Goal: Task Accomplishment & Management: Complete application form

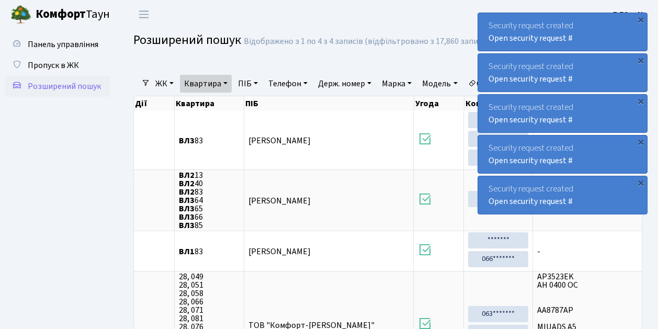
select select "25"
click at [70, 67] on span "Пропуск в ЖК" at bounding box center [53, 66] width 51 height 12
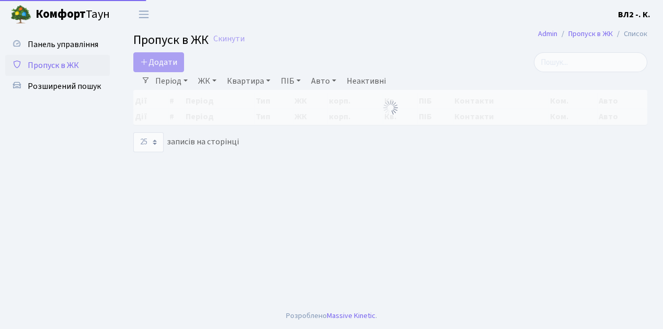
select select "25"
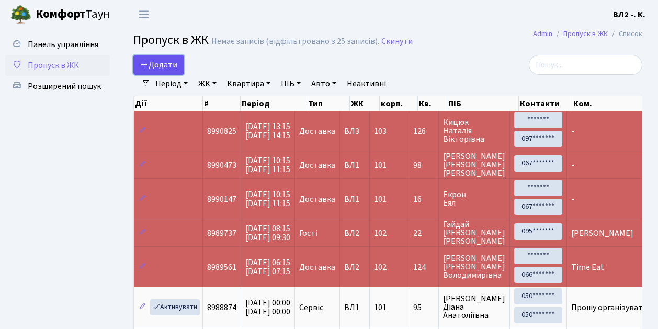
click at [168, 61] on span "Додати" at bounding box center [158, 65] width 37 height 12
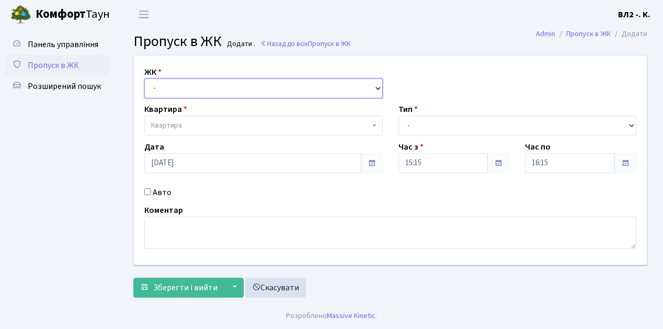
click at [174, 90] on select "- ВЛ1, Ужгородський пров., 4/1 ВЛ2, Голосіївський просп., 76 ВЛ3, пр.Голосіївсь…" at bounding box center [263, 88] width 239 height 20
select select "317"
click at [144, 78] on select "- ВЛ1, Ужгородський пров., 4/1 ВЛ2, Голосіївський просп., 76 ВЛ3, пр.Голосіївсь…" at bounding box center [263, 88] width 239 height 20
select select
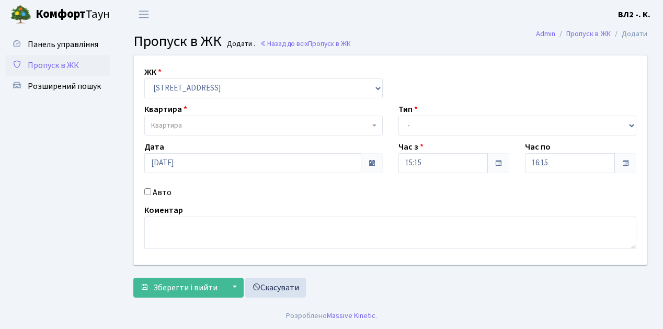
click at [207, 123] on span "Квартира" at bounding box center [260, 125] width 219 height 10
type input "1"
click at [43, 118] on ul "Панель управління Пропуск в ЖК Розширений пошук" at bounding box center [57, 166] width 105 height 264
click at [279, 280] on link "Скасувати" at bounding box center [275, 288] width 61 height 20
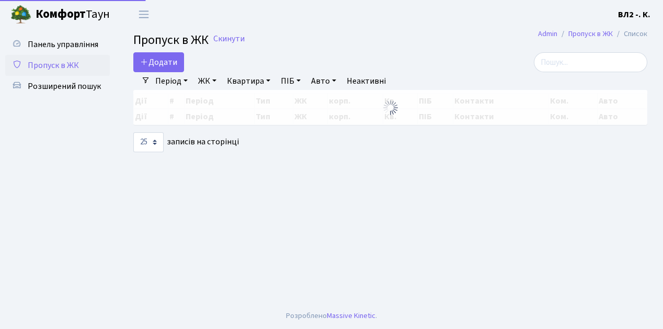
select select "25"
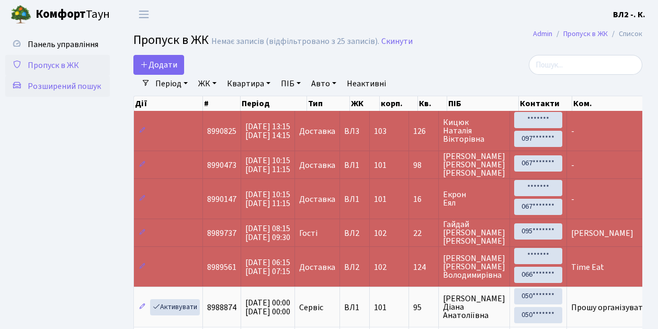
click at [66, 83] on span "Розширений пошук" at bounding box center [64, 87] width 73 height 12
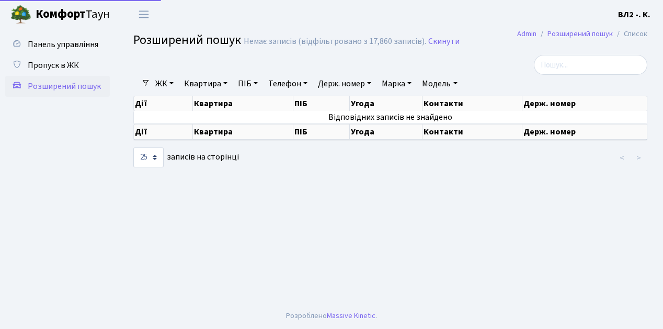
select select "25"
click at [210, 85] on link "Квартира" at bounding box center [206, 84] width 52 height 18
type input "129"
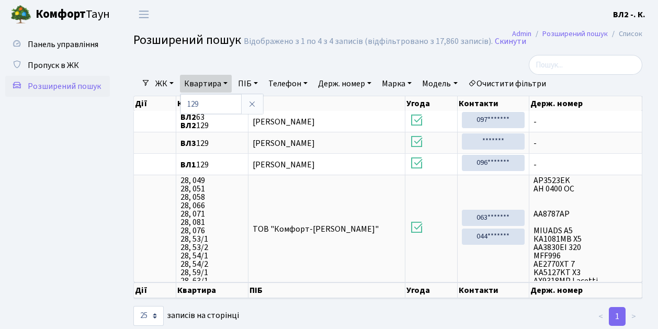
click at [89, 154] on ul "Панель управління Пропуск в ЖК Розширений пошук" at bounding box center [57, 178] width 105 height 288
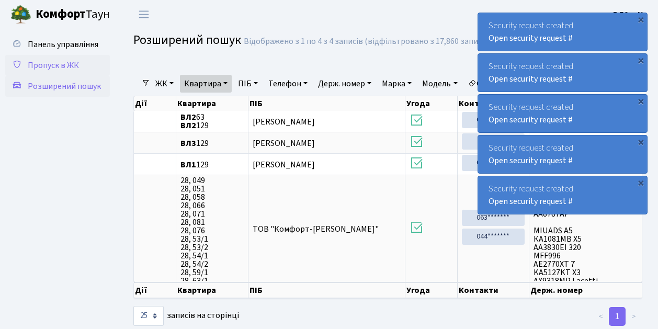
click at [49, 63] on span "Пропуск в ЖК" at bounding box center [53, 66] width 51 height 12
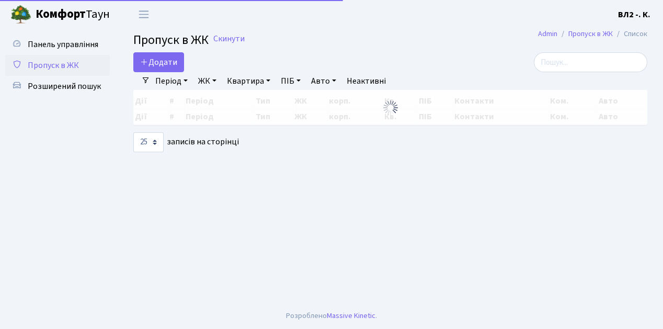
select select "25"
